Goal: Navigation & Orientation: Find specific page/section

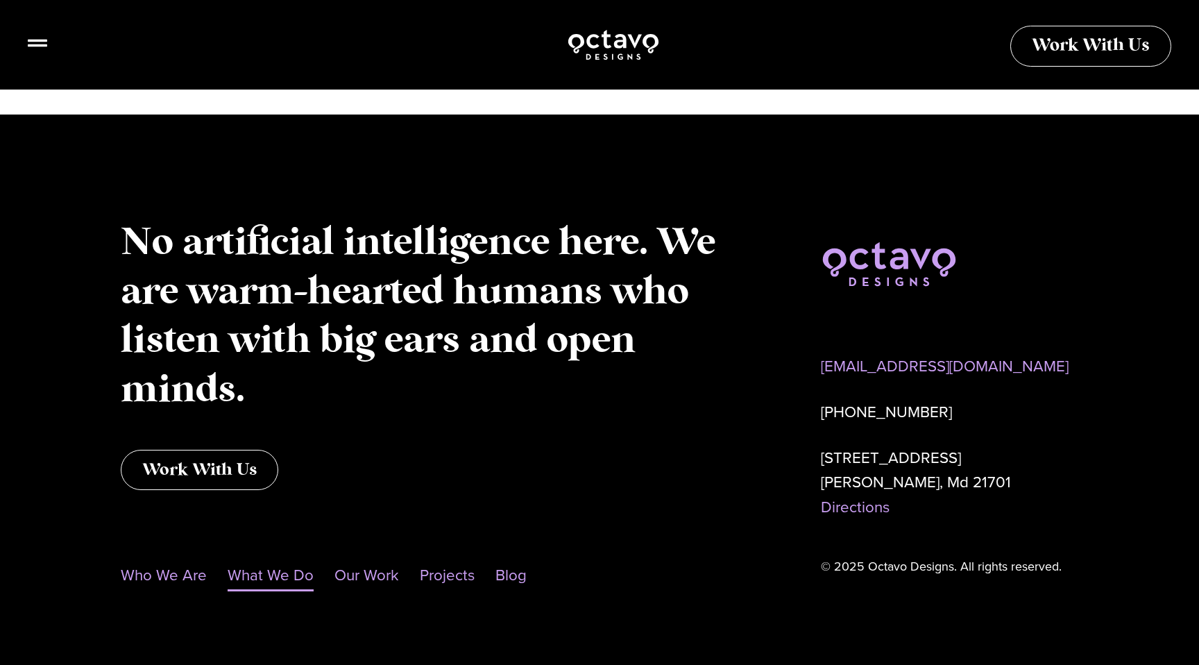
scroll to position [4355, 0]
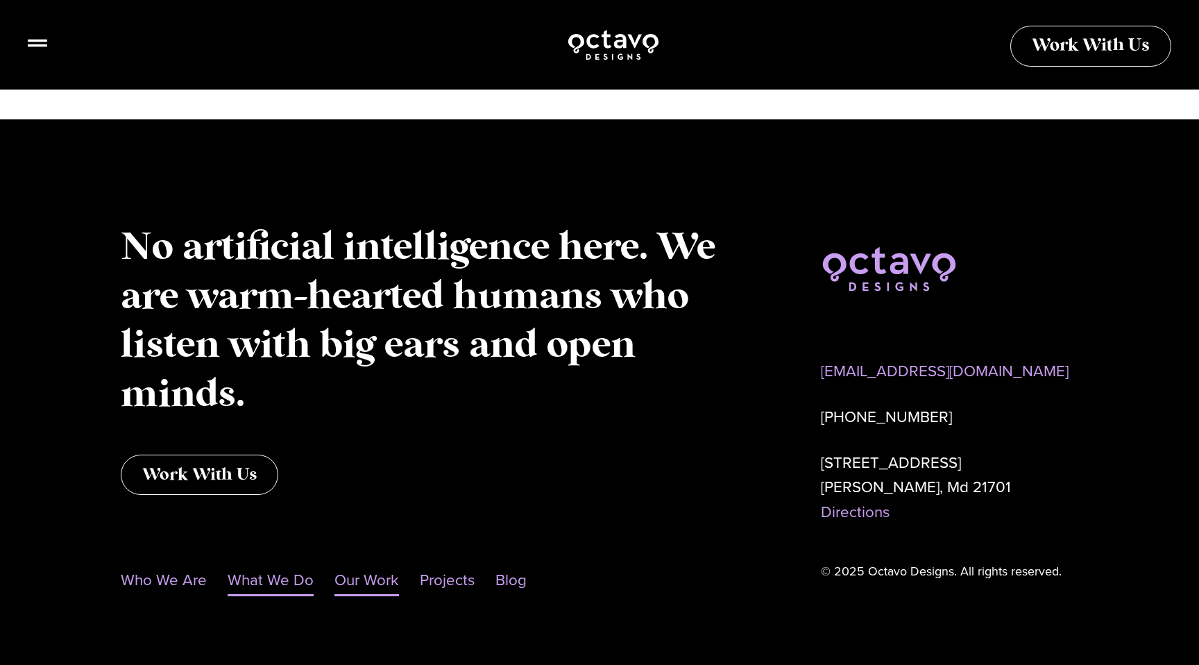
click at [368, 564] on link "Our Work" at bounding box center [366, 580] width 65 height 32
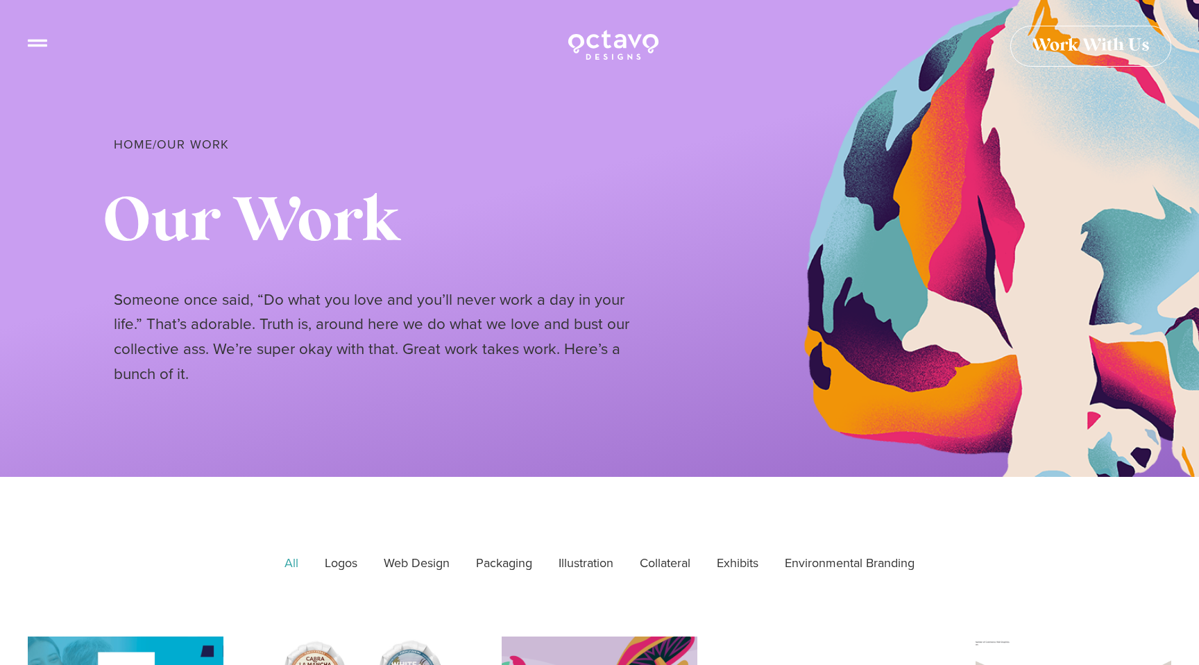
click at [1099, 49] on span "Work With Us" at bounding box center [1090, 40] width 118 height 17
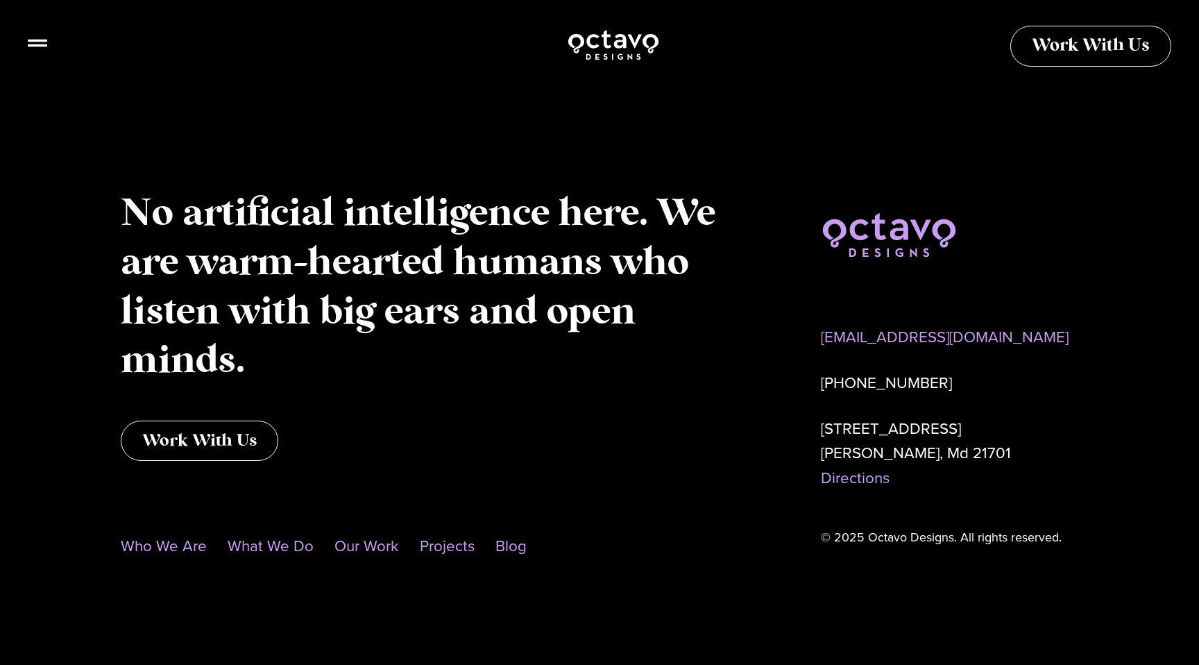
scroll to position [1181, 0]
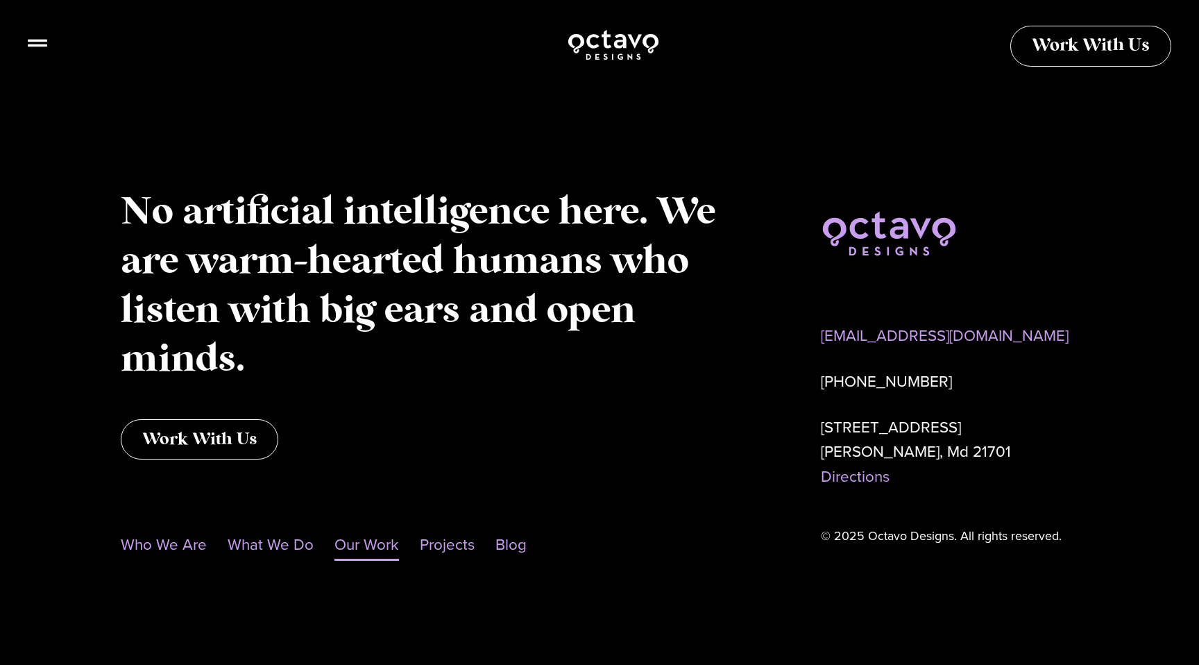
click at [356, 544] on link "Our Work" at bounding box center [366, 545] width 65 height 32
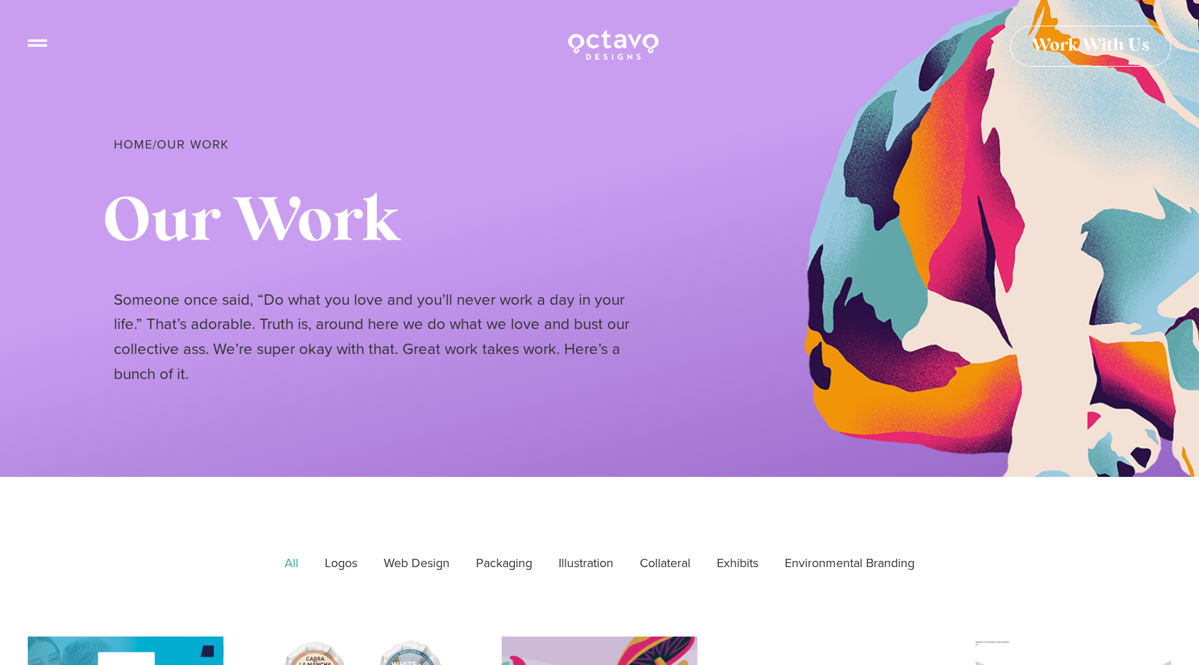
click at [37, 48] on div at bounding box center [37, 46] width 19 height 27
click at [37, 38] on icon at bounding box center [37, 37] width 19 height 19
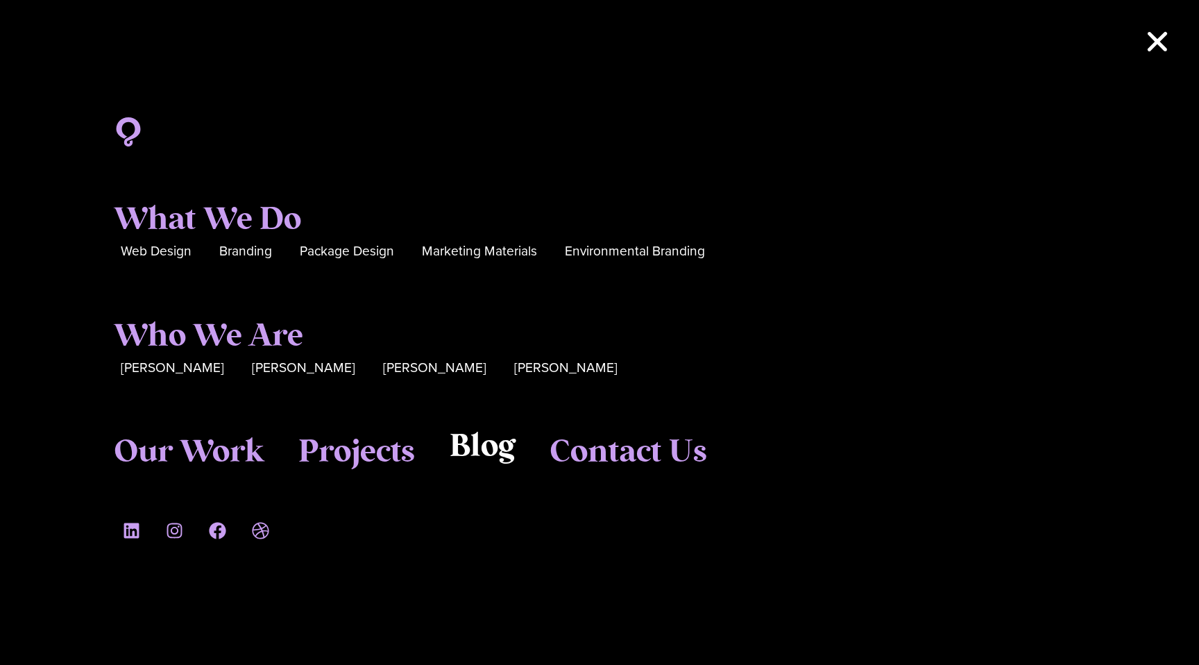
click at [460, 452] on span "Blog" at bounding box center [481, 446] width 65 height 37
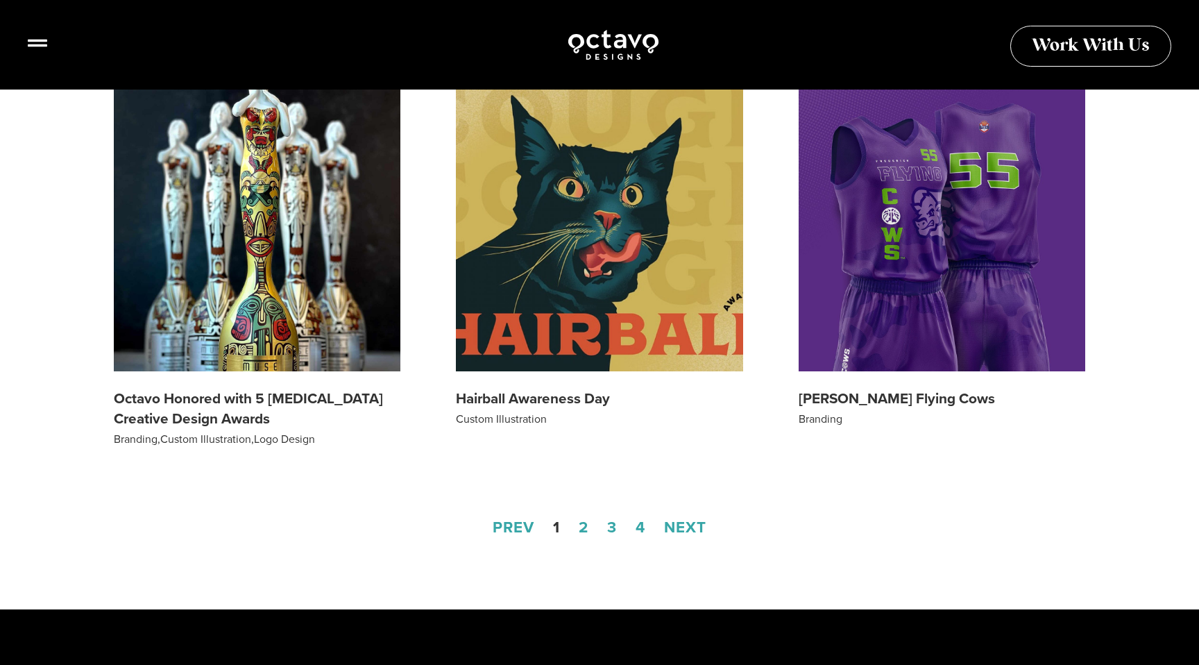
scroll to position [1833, 0]
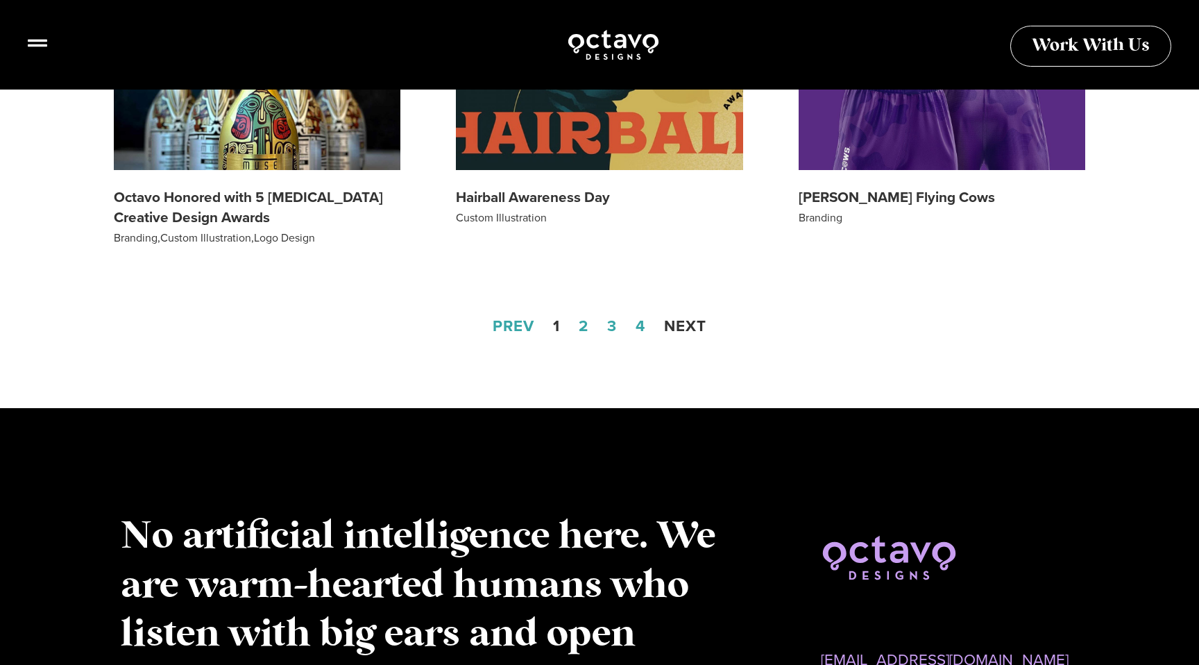
click at [694, 334] on link "Next" at bounding box center [685, 325] width 42 height 23
click at [688, 326] on link "Next" at bounding box center [685, 325] width 42 height 23
click at [589, 326] on nav "Prev Page 1 Page 2 Page 3 Page 4 Next" at bounding box center [599, 326] width 971 height 25
click at [584, 327] on link "Page 2" at bounding box center [583, 325] width 10 height 23
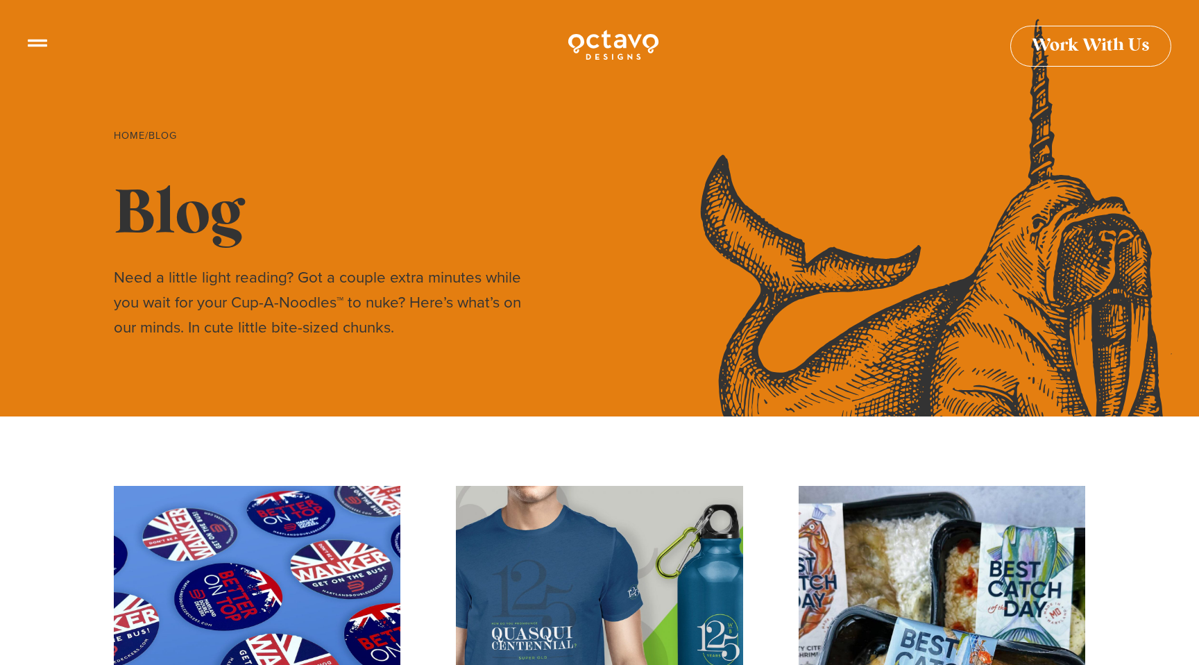
click at [42, 40] on icon at bounding box center [37, 37] width 19 height 19
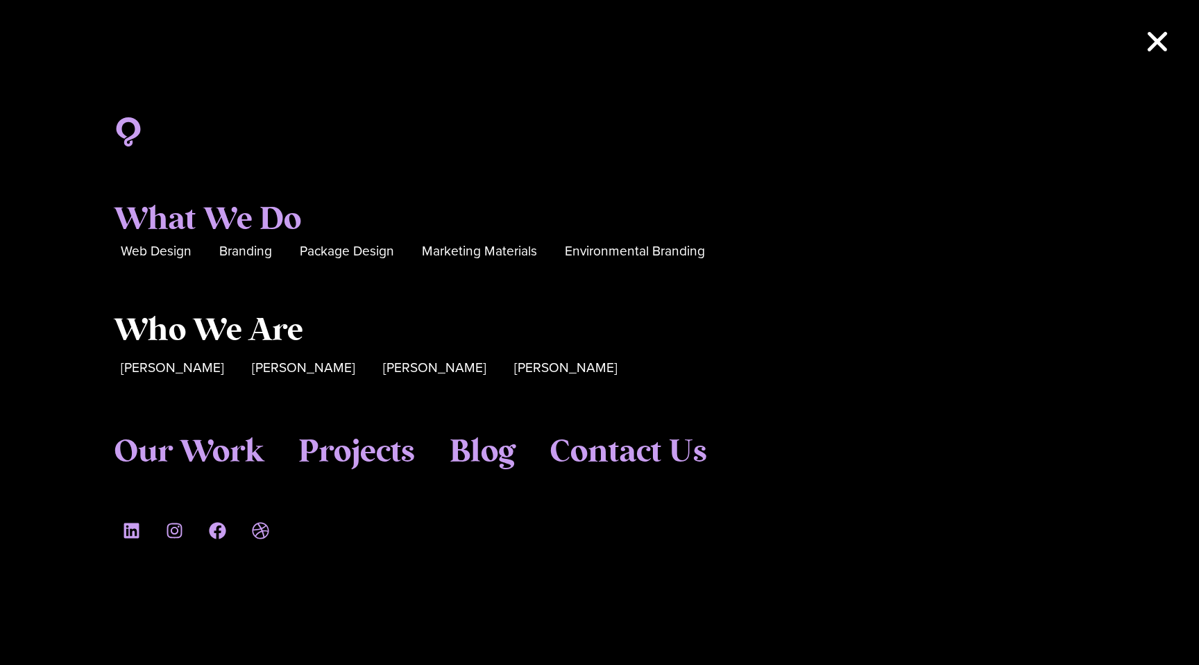
click at [177, 343] on span "Who We Are" at bounding box center [208, 330] width 189 height 37
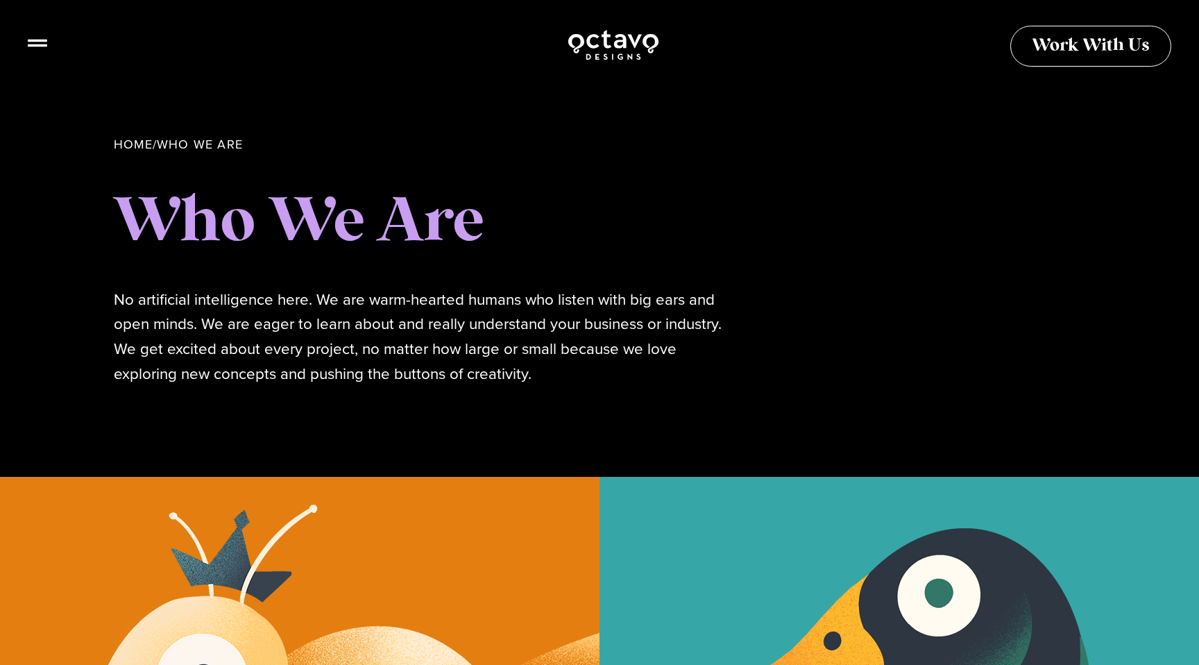
click at [142, 142] on link "Home" at bounding box center [133, 144] width 39 height 18
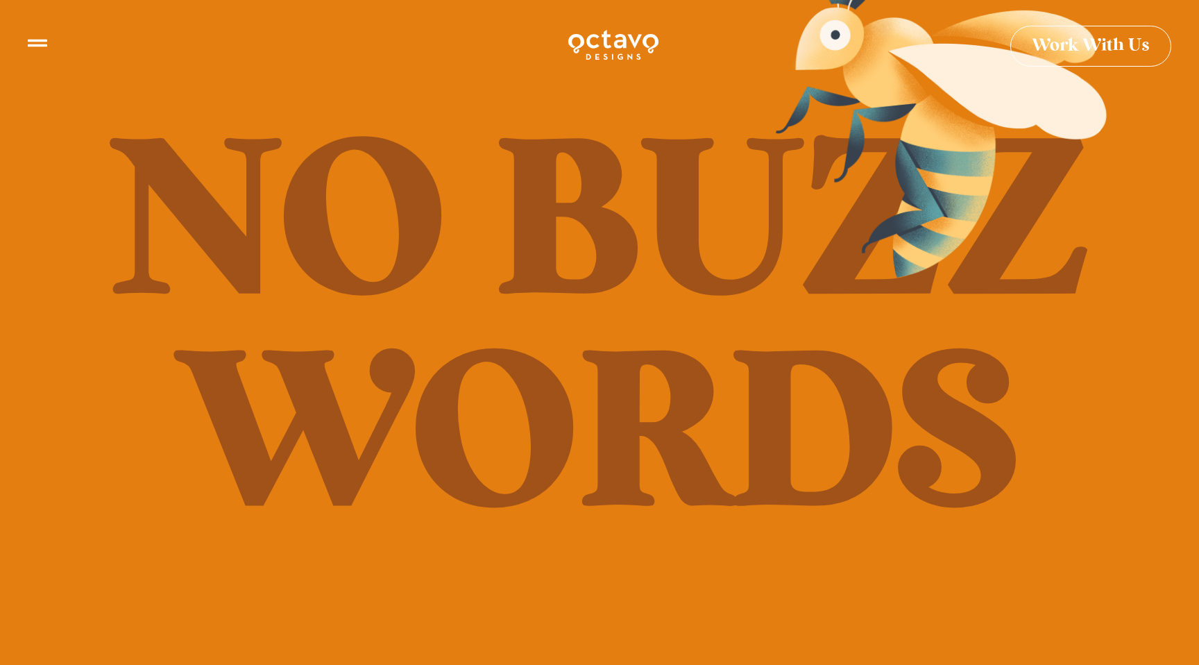
click at [1198, 293] on div at bounding box center [945, 133] width 971 height 333
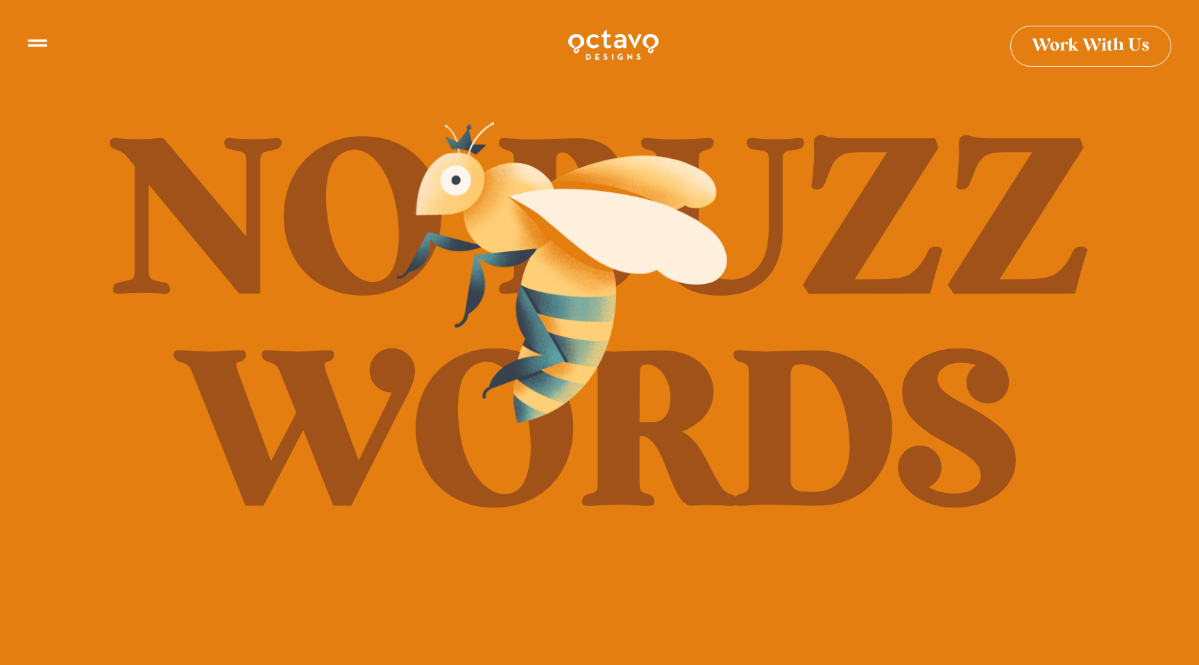
click at [540, 431] on div at bounding box center [564, 276] width 971 height 333
